Goal: Task Accomplishment & Management: Manage account settings

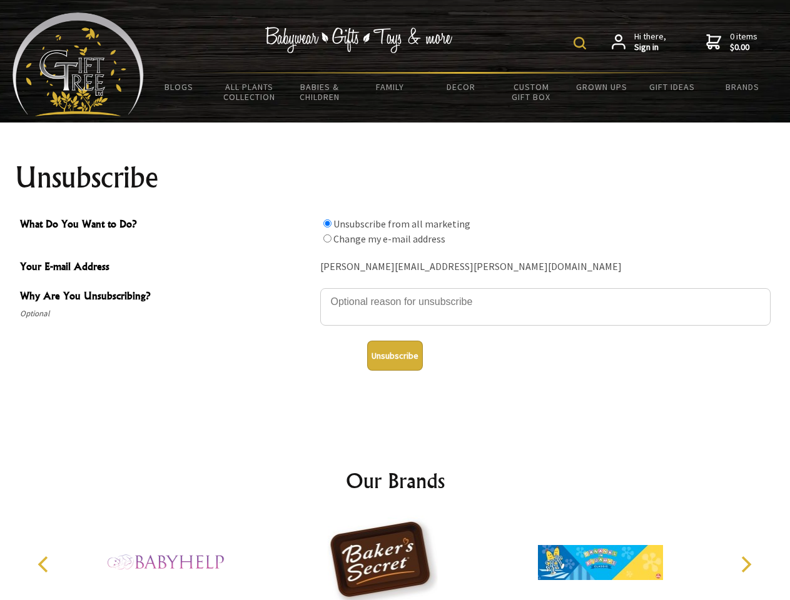
click at [582, 43] on img at bounding box center [579, 43] width 13 height 13
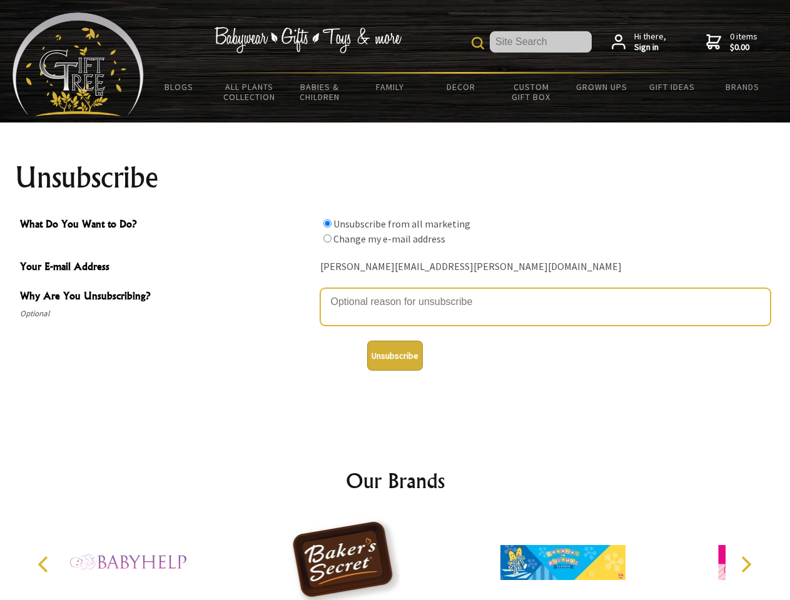
click at [395, 293] on textarea "Why Are You Unsubscribing?" at bounding box center [545, 307] width 450 height 38
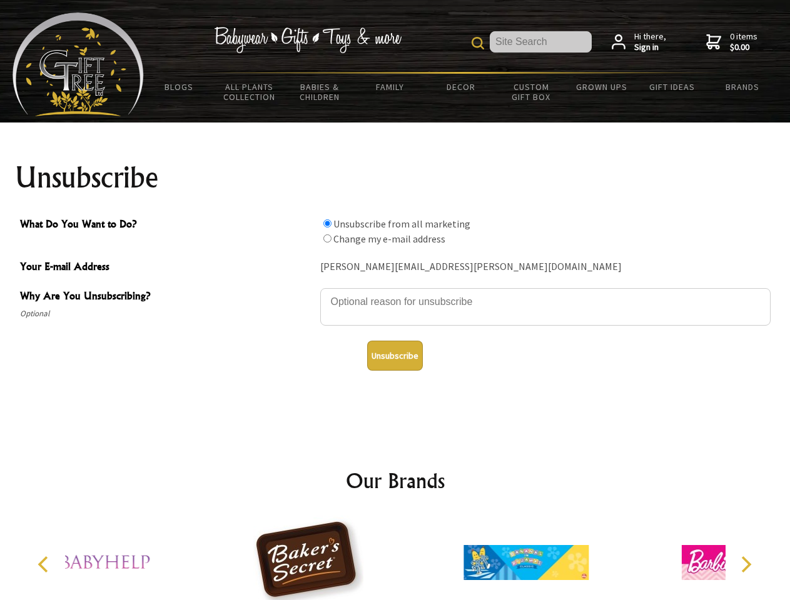
click at [327, 223] on input "What Do You Want to Do?" at bounding box center [327, 223] width 8 height 8
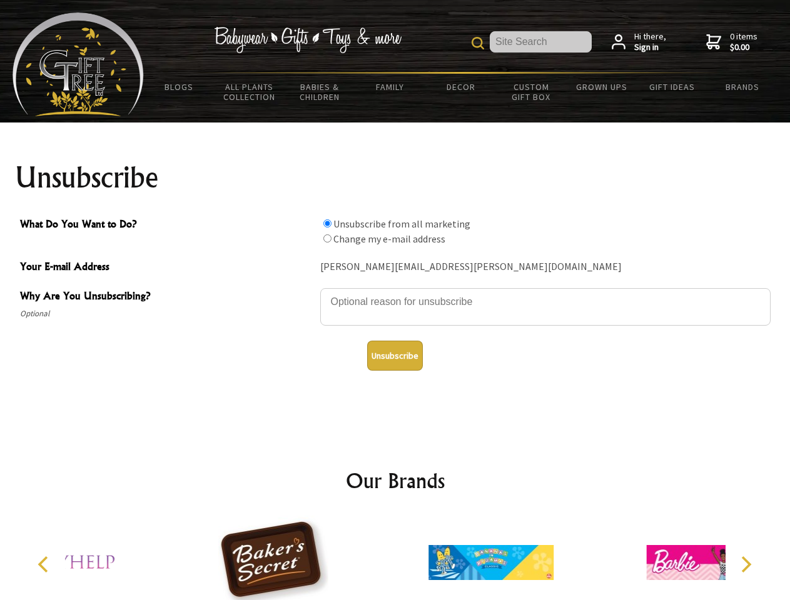
click at [327, 238] on input "What Do You Want to Do?" at bounding box center [327, 238] width 8 height 8
radio input "true"
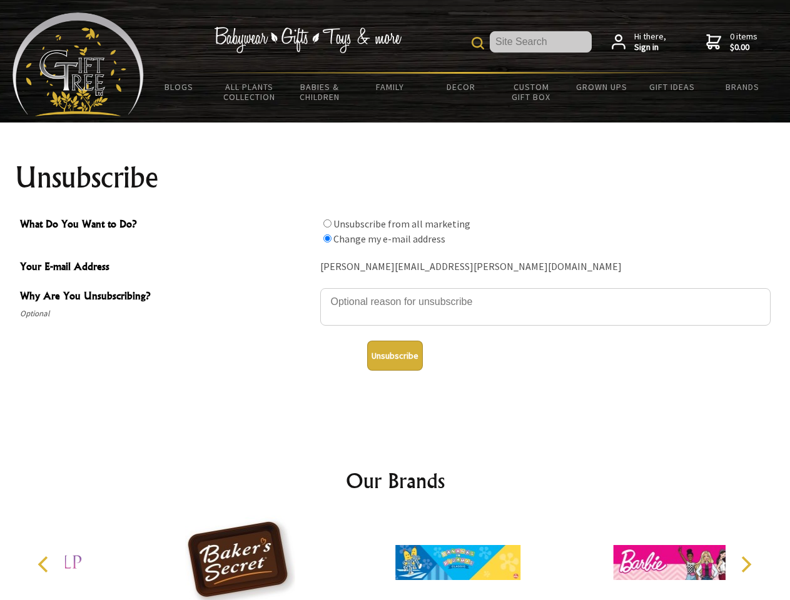
click at [395, 356] on button "Unsubscribe" at bounding box center [395, 356] width 56 height 30
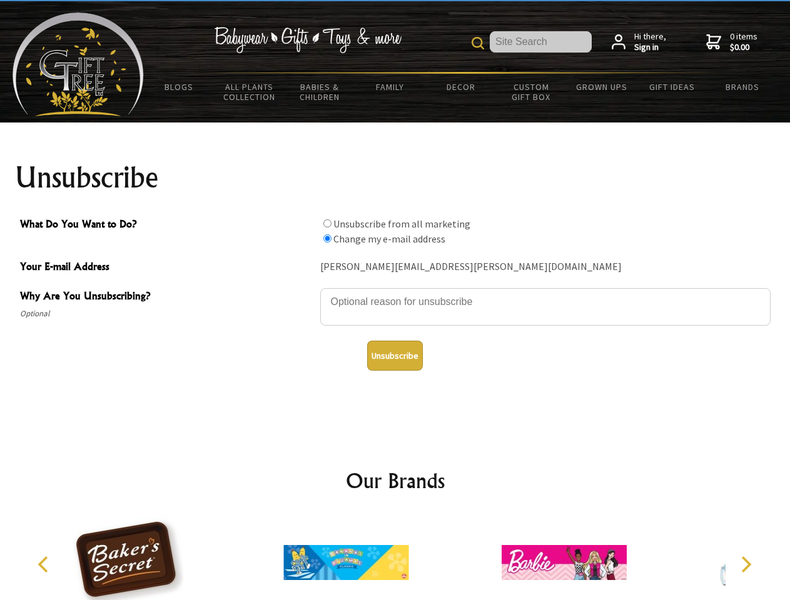
click at [45, 565] on icon "Previous" at bounding box center [44, 565] width 16 height 16
click at [745, 565] on icon "Next" at bounding box center [745, 565] width 16 height 16
